Goal: Task Accomplishment & Management: Manage account settings

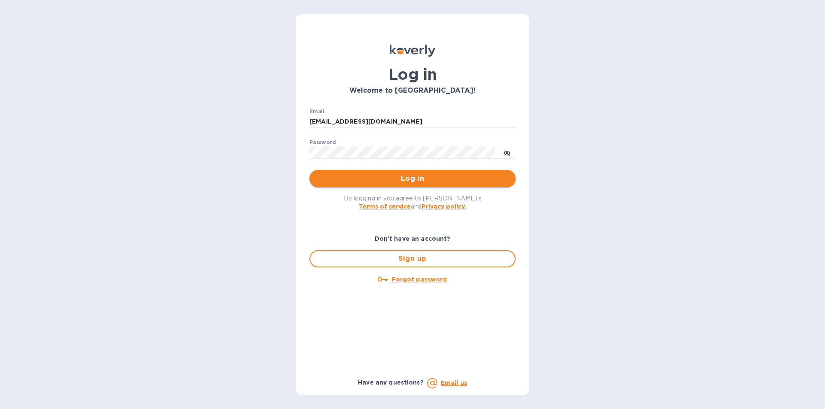
click at [396, 179] on span "Log in" at bounding box center [412, 179] width 192 height 10
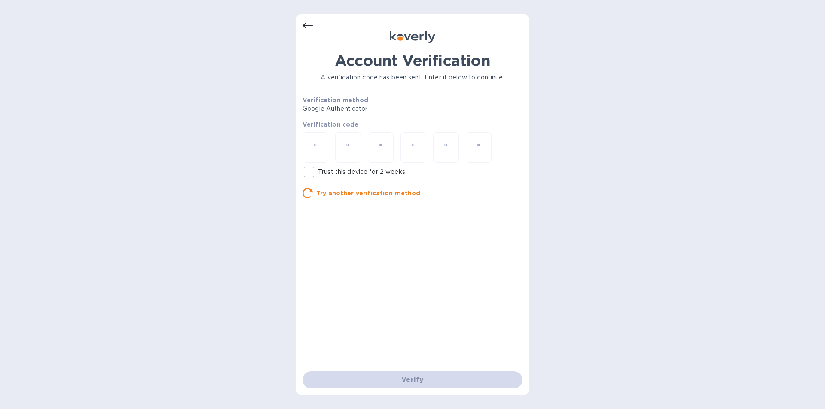
click at [311, 148] on input "number" at bounding box center [315, 148] width 11 height 16
type input "4"
type input "2"
type input "4"
type input "0"
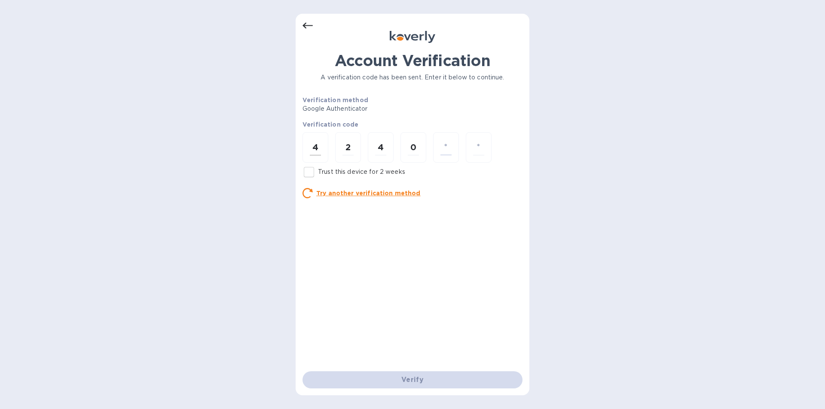
type input "6"
type input "8"
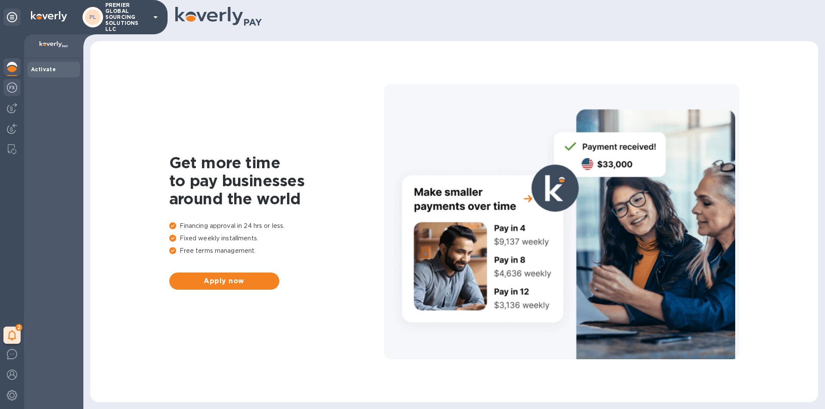
click at [18, 90] on div at bounding box center [11, 88] width 17 height 19
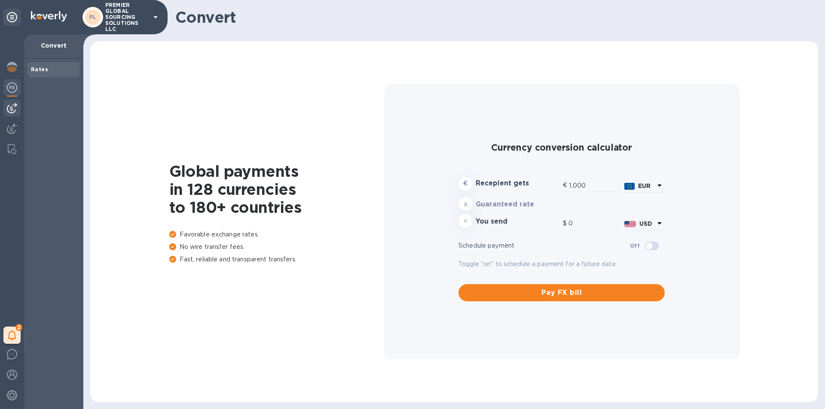
click at [15, 110] on img at bounding box center [12, 108] width 10 height 10
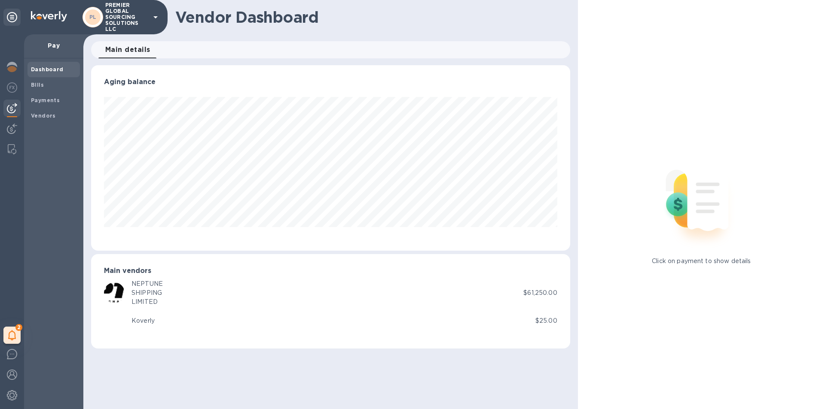
scroll to position [186, 479]
click at [43, 87] on span "Bills" at bounding box center [54, 85] width 46 height 9
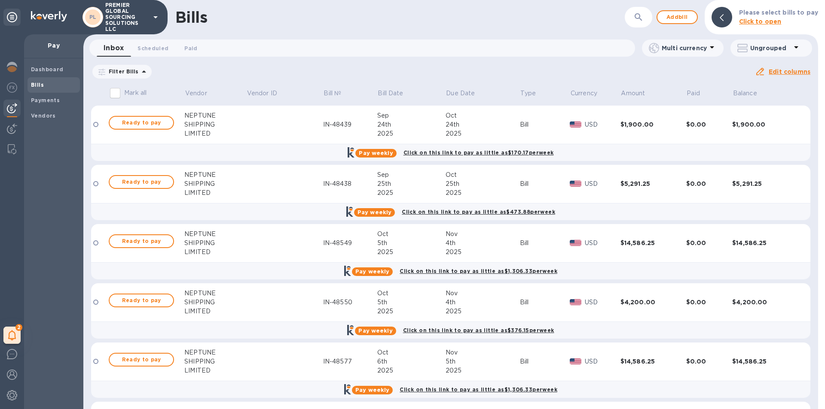
click at [281, 240] on td at bounding box center [284, 243] width 77 height 39
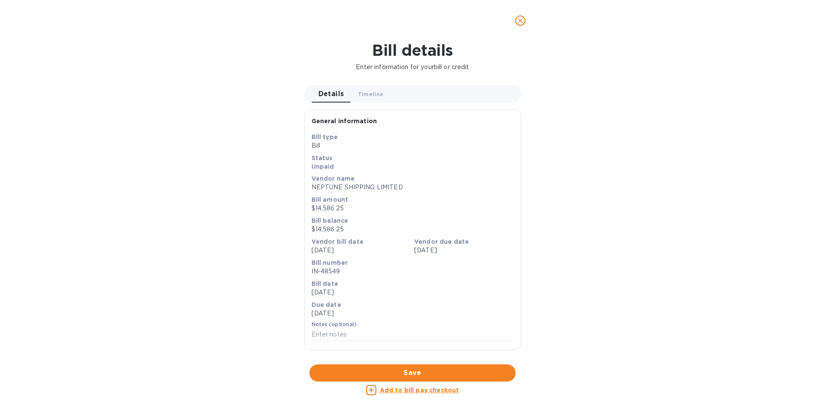
scroll to position [269, 0]
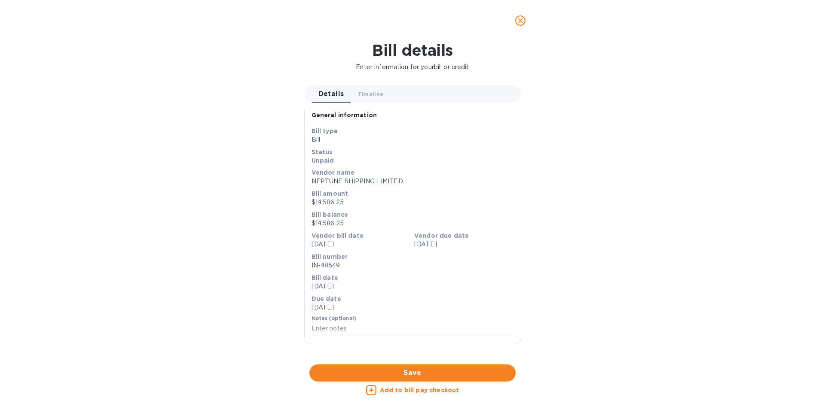
click at [527, 29] on div at bounding box center [412, 20] width 236 height 21
click at [523, 25] on span "close" at bounding box center [520, 20] width 10 height 10
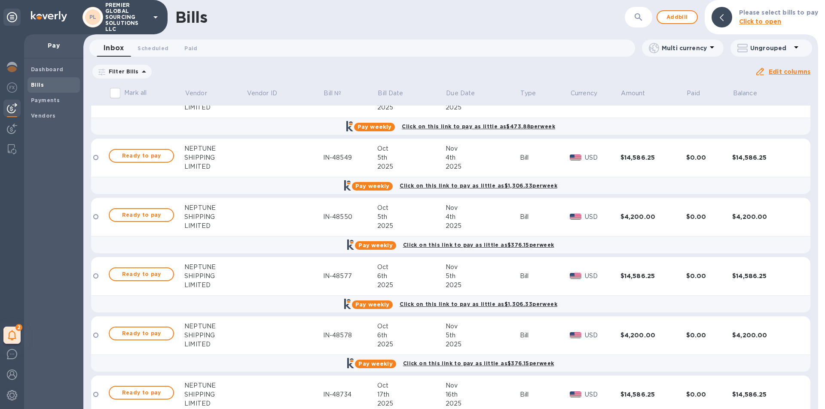
scroll to position [86, 0]
click at [294, 281] on td at bounding box center [284, 276] width 77 height 39
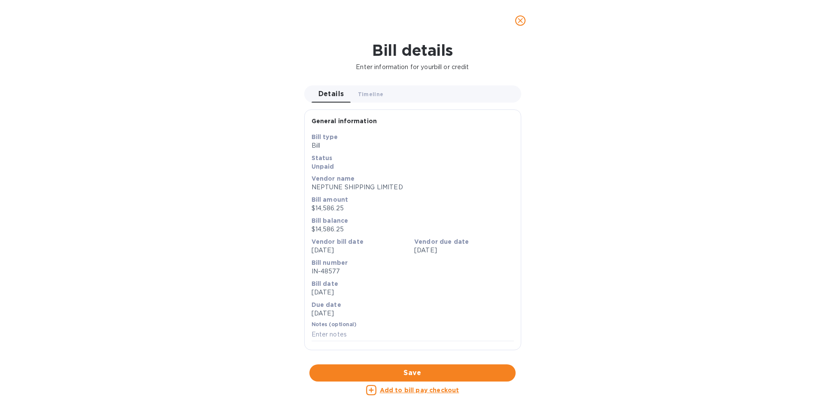
click at [628, 259] on div "Bill details Enter information for your bill or credit Details 0 Timeline 0 Gen…" at bounding box center [412, 225] width 825 height 368
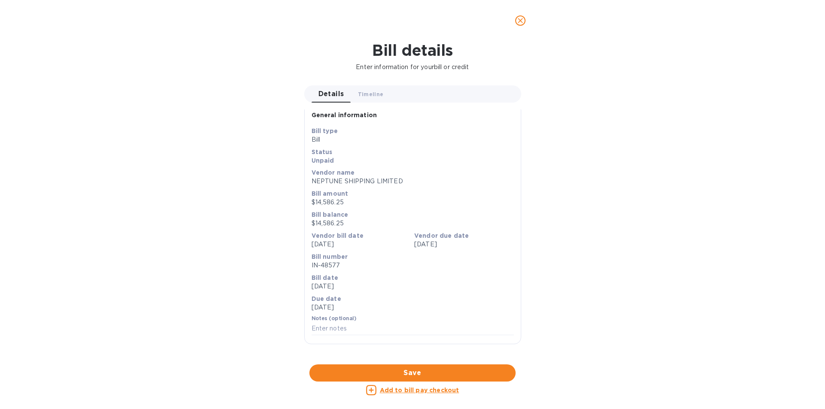
scroll to position [269, 0]
click at [433, 358] on div at bounding box center [412, 364] width 217 height 13
click at [514, 23] on button "close" at bounding box center [520, 20] width 21 height 21
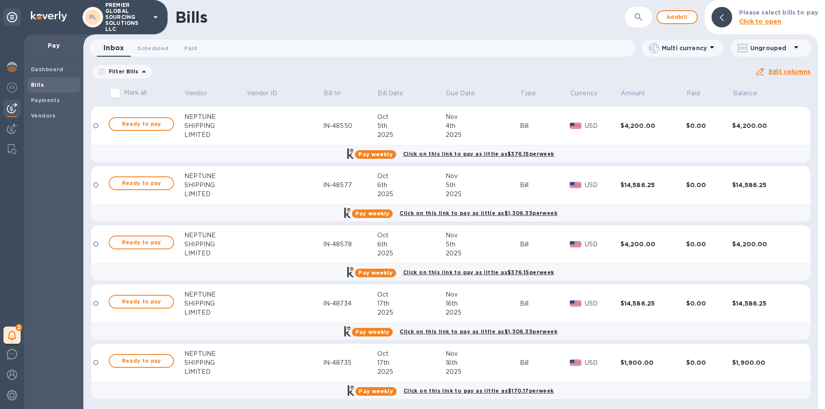
scroll to position [178, 0]
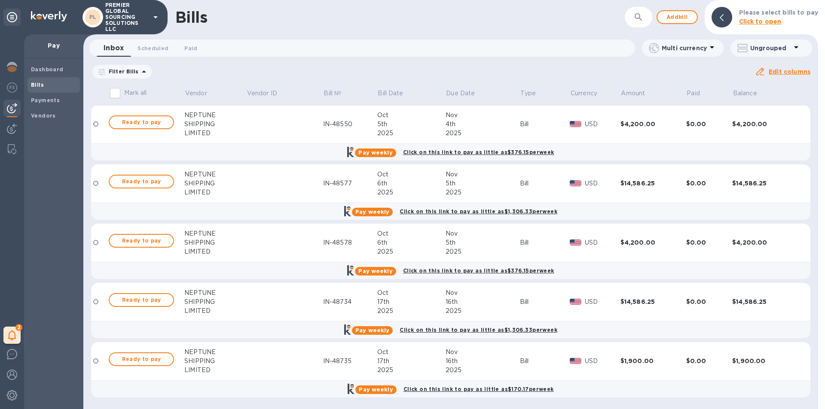
click at [293, 361] on td at bounding box center [284, 361] width 77 height 39
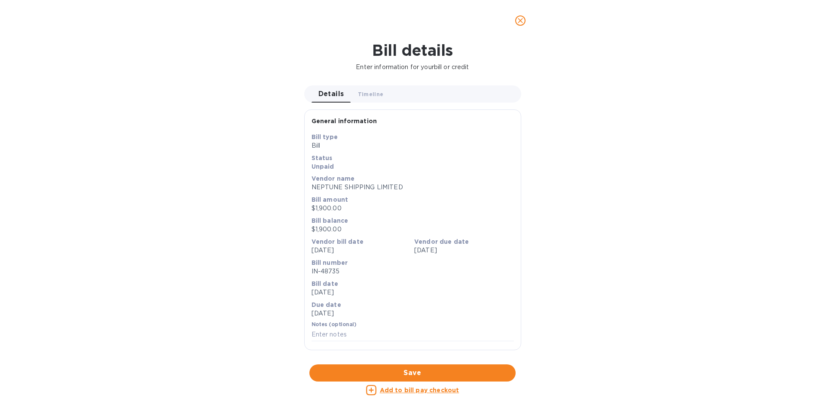
scroll to position [269, 0]
click at [523, 20] on icon "close" at bounding box center [520, 20] width 9 height 9
